Goal: Task Accomplishment & Management: Manage account settings

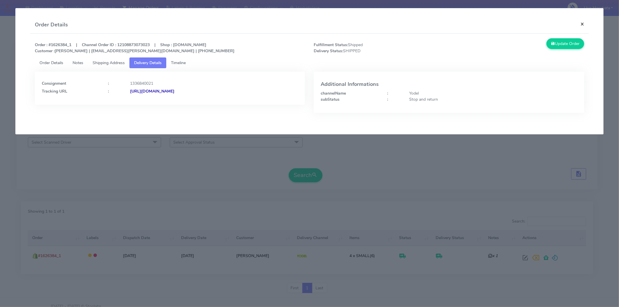
click at [582, 28] on button "×" at bounding box center [582, 23] width 13 height 15
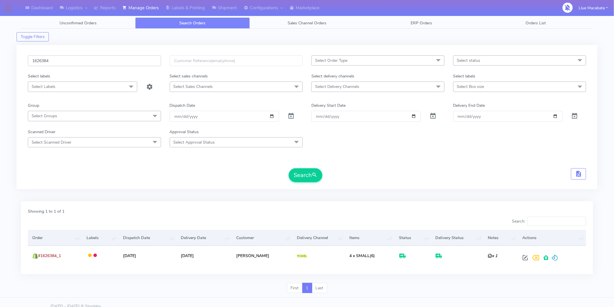
click at [63, 60] on input "1626384" at bounding box center [94, 60] width 133 height 11
paste input "7348"
type input "1627348"
drag, startPoint x: 305, startPoint y: 181, endPoint x: 297, endPoint y: 181, distance: 8.7
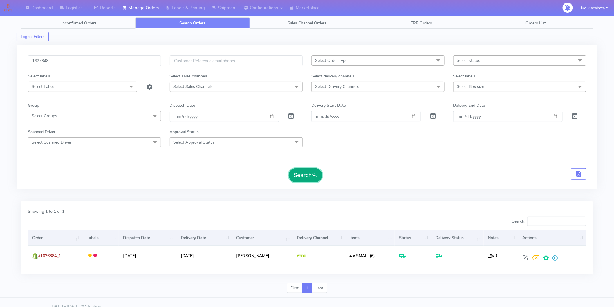
click at [305, 181] on button "Search" at bounding box center [306, 175] width 34 height 14
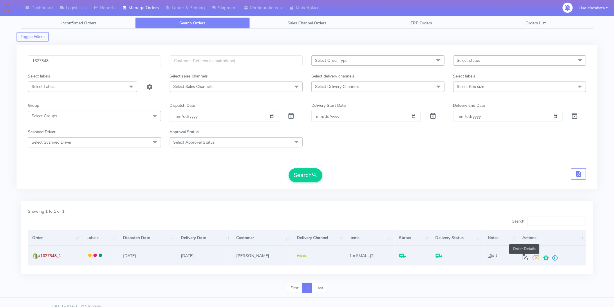
click at [523, 259] on span at bounding box center [526, 259] width 10 height 6
select select "5"
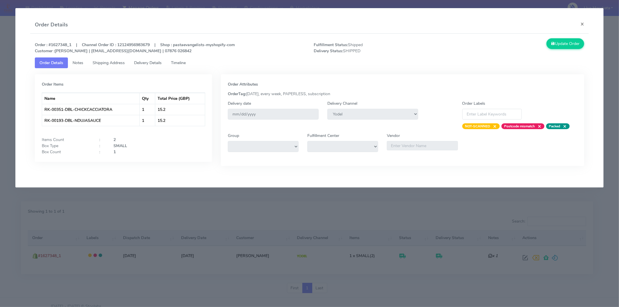
click at [181, 66] on link "Timeline" at bounding box center [178, 62] width 24 height 11
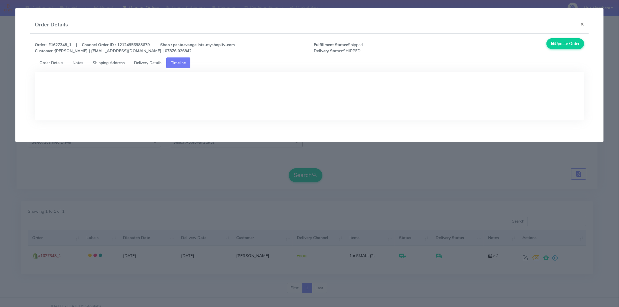
click at [159, 63] on span "Delivery Details" at bounding box center [148, 63] width 28 height 6
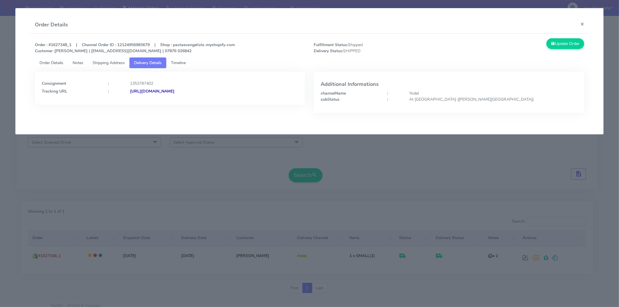
click at [175, 93] on strong "[URL][DOMAIN_NAME]" at bounding box center [152, 92] width 44 height 6
click at [579, 24] on button "×" at bounding box center [582, 23] width 13 height 15
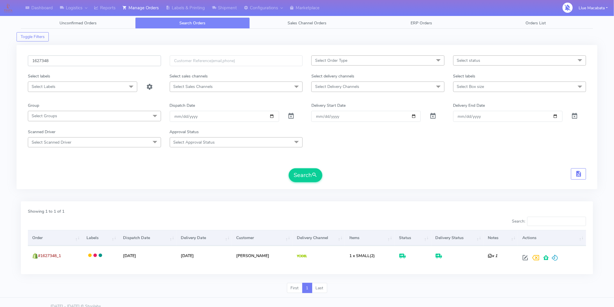
click at [57, 59] on input "1627348" at bounding box center [94, 60] width 133 height 11
paste input "613"
type input "1627613"
click at [289, 168] on button "Search" at bounding box center [306, 175] width 34 height 14
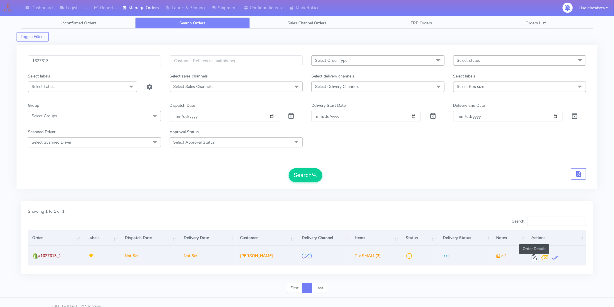
click at [533, 257] on span at bounding box center [535, 259] width 10 height 6
select select "2"
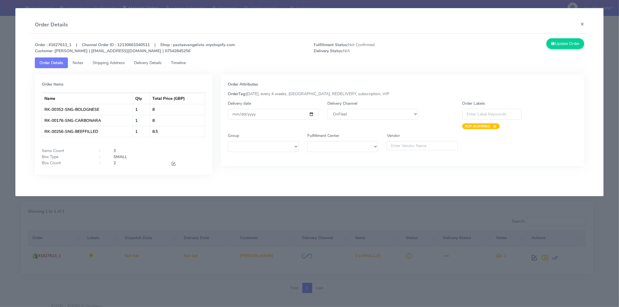
click at [186, 63] on span "Timeline" at bounding box center [178, 63] width 15 height 6
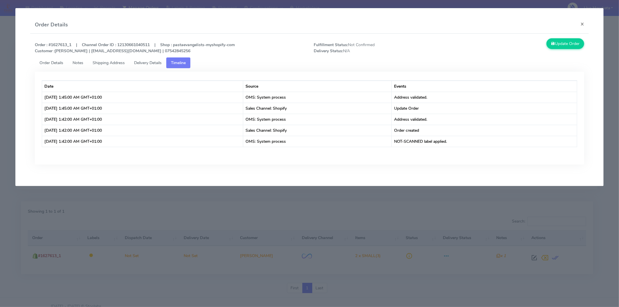
click at [150, 63] on span "Delivery Details" at bounding box center [148, 63] width 28 height 6
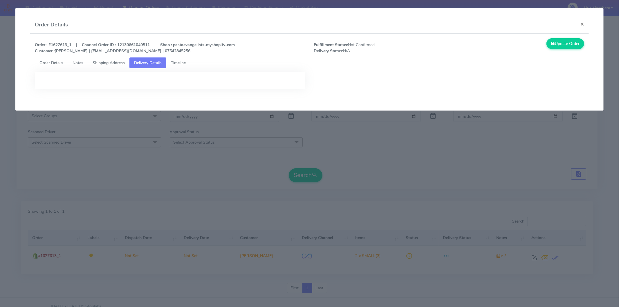
click at [384, 173] on modal-container "Order Details × Order : #1627613_1 | Channel Order ID : 12130661040511 | Shop :…" at bounding box center [309, 153] width 619 height 307
